Goal: Navigation & Orientation: Find specific page/section

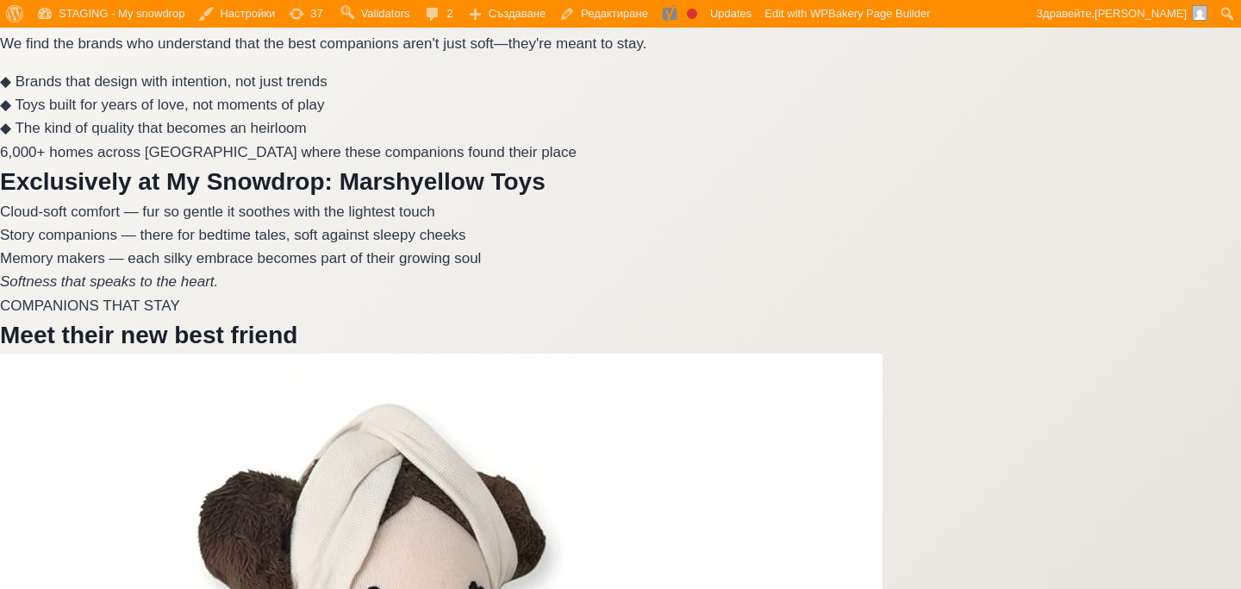
scroll to position [2539, 0]
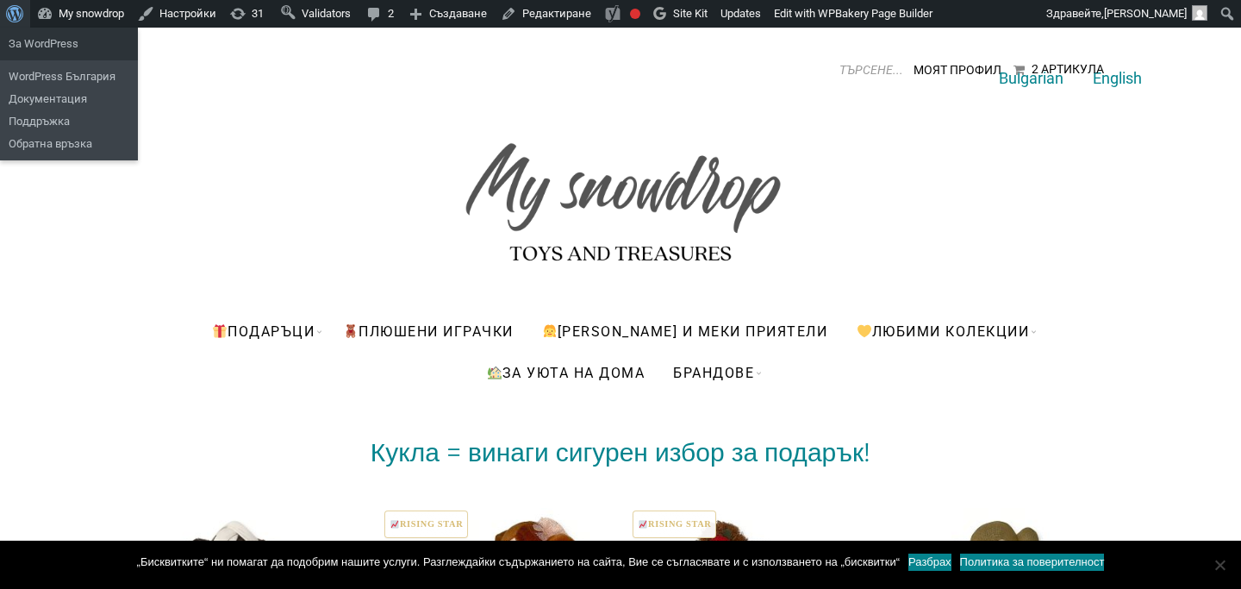
click at [19, 12] on span "Лента с инструменти" at bounding box center [12, 12] width 13 height 24
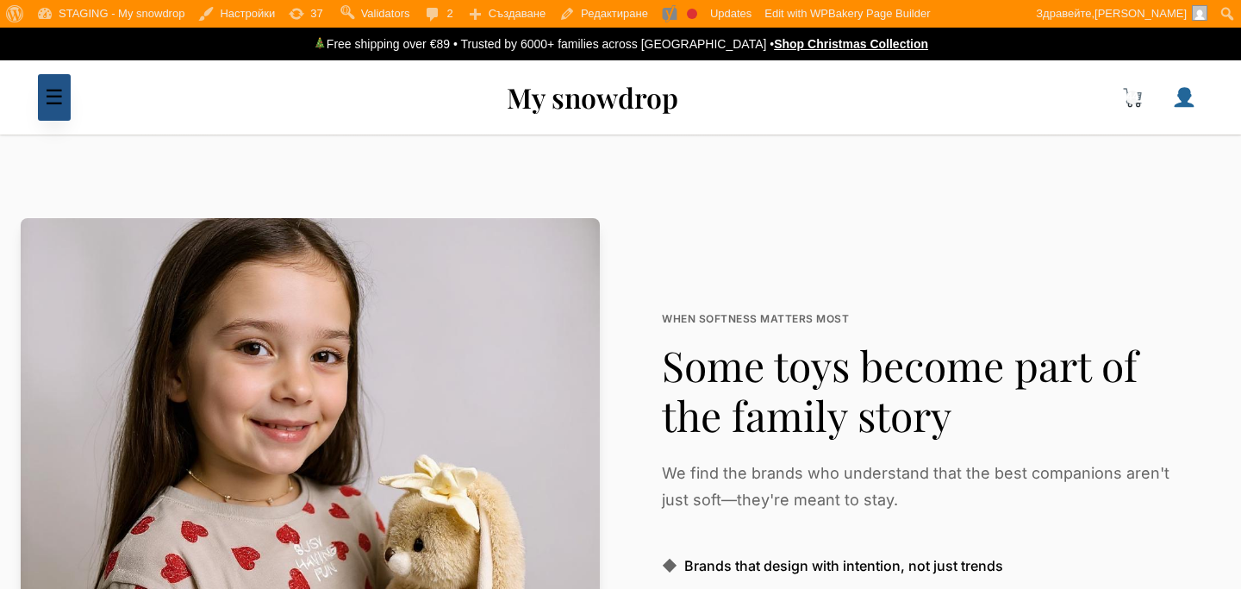
click at [47, 100] on span "☰" at bounding box center [54, 96] width 19 height 23
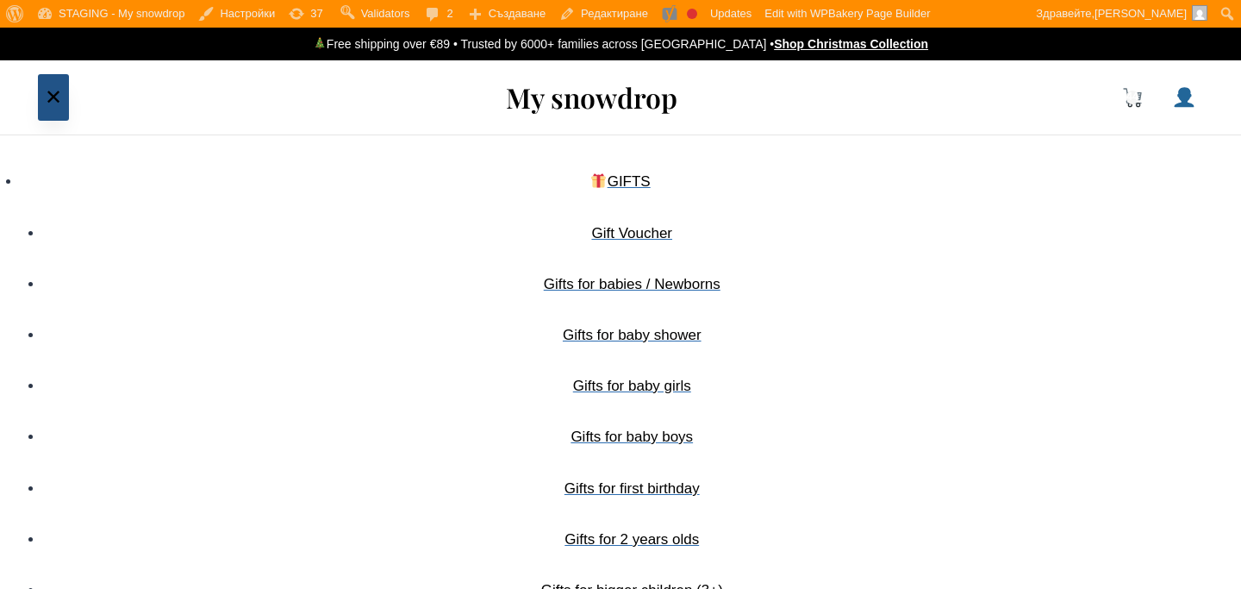
click at [47, 100] on button "✕" at bounding box center [53, 97] width 31 height 47
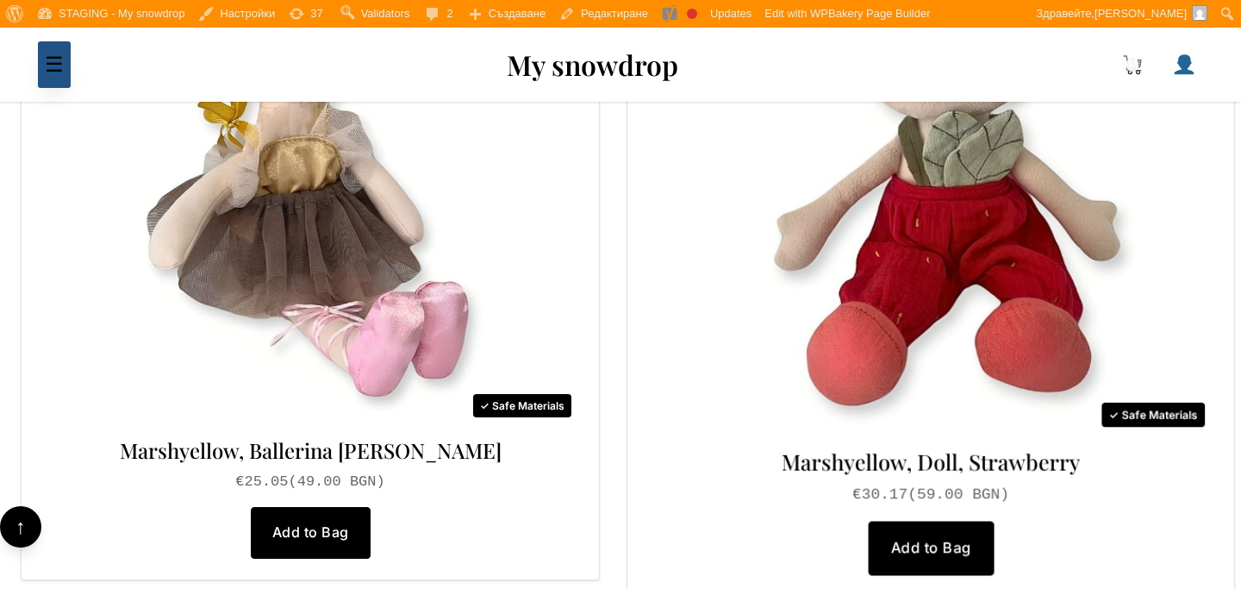
scroll to position [1563, 0]
